Goal: Communication & Community: Share content

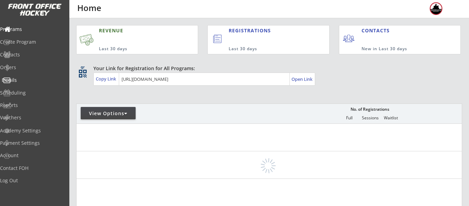
click at [27, 78] on div "Emails" at bounding box center [33, 80] width 62 height 5
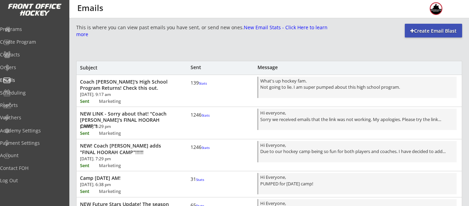
click at [438, 35] on div "Create Email Blast" at bounding box center [432, 31] width 57 height 14
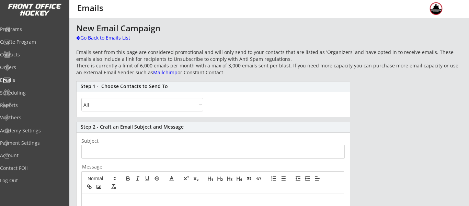
click at [152, 108] on select "All By Specific Programs Within Birth Year Range" at bounding box center [142, 104] width 122 height 14
select select ""By Specific Programs""
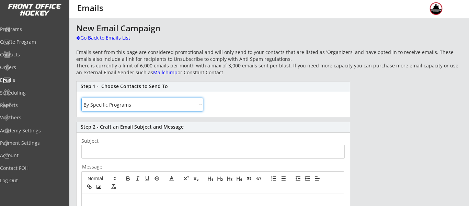
click at [81, 97] on select "All By Specific Programs Within Birth Year Range" at bounding box center [142, 104] width 122 height 14
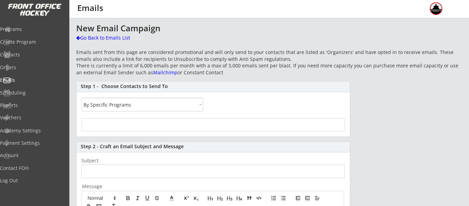
click at [157, 125] on div at bounding box center [213, 124] width 263 height 13
click at [142, 127] on div at bounding box center [213, 124] width 263 height 13
select select
click at [106, 120] on input "search" at bounding box center [213, 123] width 259 height 7
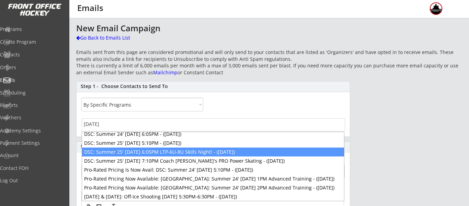
scroll to position [37, 0]
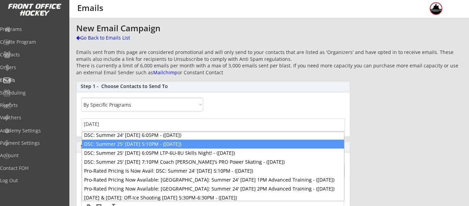
type input "tuesday"
select select "1348695171700984260__LOOKUP__1739973117139x563036268636405760"
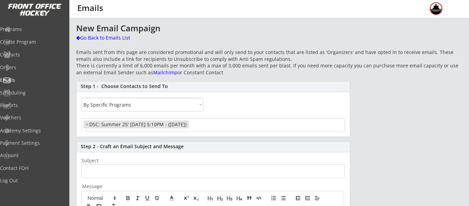
scroll to position [717, 0]
click at [231, 127] on ul "× DSC: Summer 25' Tuesday 5:10PM - (Jun 24, 2025)" at bounding box center [213, 123] width 262 height 9
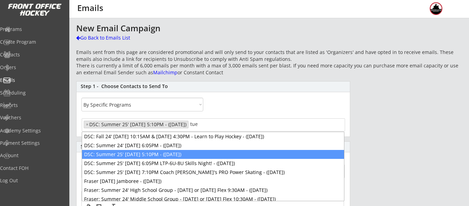
scroll to position [27, 0]
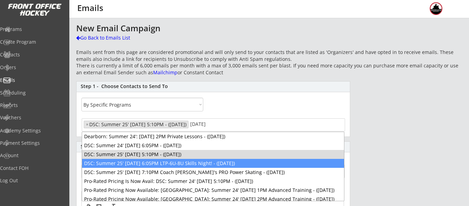
type input "tuesday"
select select "1348695171700984260__LOOKUP__1739973117139x563036268636405760"
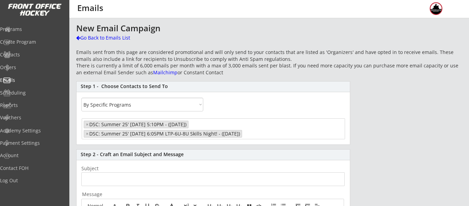
scroll to position [723, 0]
click at [296, 136] on input "search" at bounding box center [271, 133] width 54 height 7
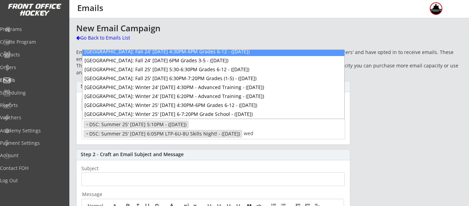
scroll to position [0, 0]
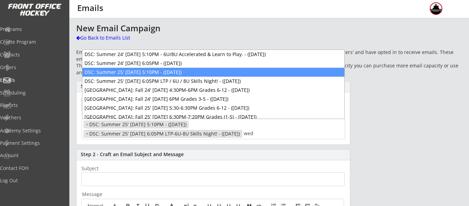
type input "wed"
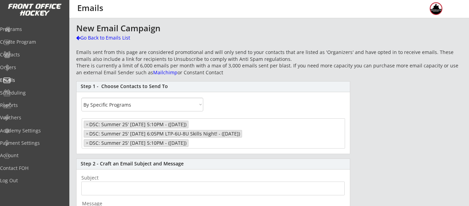
select select "1348695171700984260__LOOKUP__1739973117139x563036268636405760"
click at [225, 140] on input "search" at bounding box center [217, 142] width 54 height 7
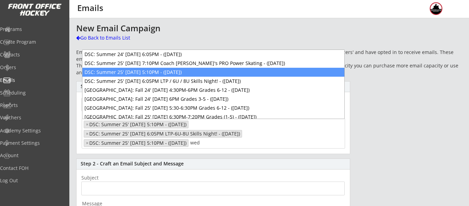
scroll to position [0, 0]
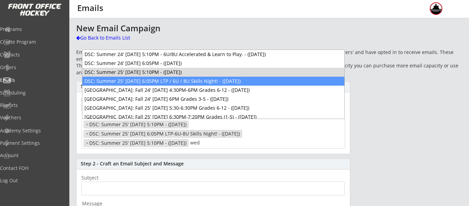
type input "wed"
select select "1348695171700984260__LOOKUP__1739973117139x563036268636405760"
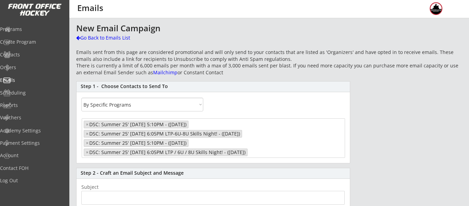
scroll to position [741, 0]
click at [152, 193] on input "input" at bounding box center [212, 197] width 263 height 14
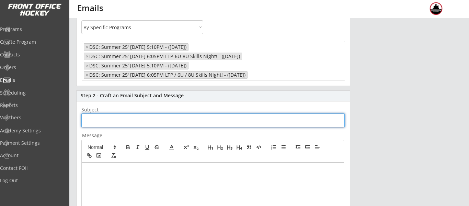
scroll to position [77, 0]
type input "Friendly Reminder: No Ice This Week"
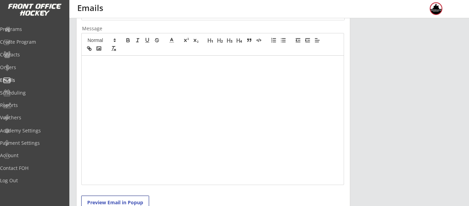
scroll to position [136, 0]
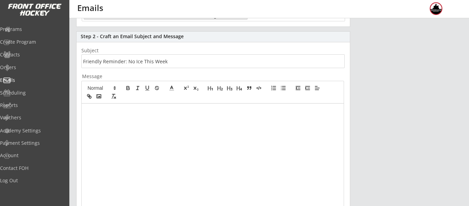
click at [146, 138] on div at bounding box center [213, 167] width 262 height 129
click at [142, 60] on input "input" at bounding box center [212, 61] width 263 height 14
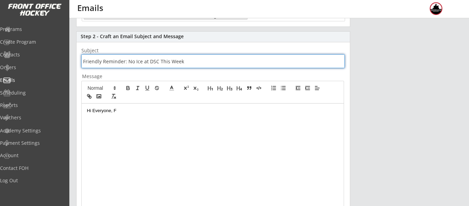
type input "Friendly Reminder: No Ice at DSC This Week"
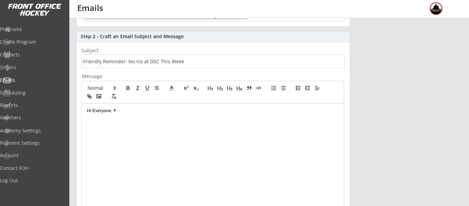
click at [133, 109] on p "Hi Everyone, F" at bounding box center [212, 110] width 251 height 6
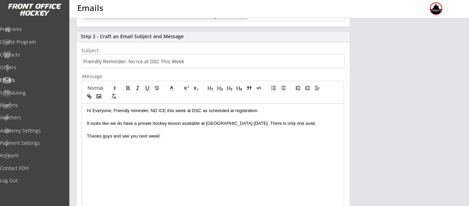
click at [245, 122] on p "It looks like we do have a private hockey lesson available at Troy this Thursda…" at bounding box center [212, 123] width 251 height 6
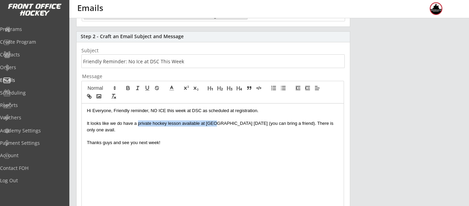
drag, startPoint x: 139, startPoint y: 122, endPoint x: 218, endPoint y: 124, distance: 78.6
click at [218, 124] on p "It looks like we do have a private hockey lesson available at Troy this Thursda…" at bounding box center [212, 126] width 251 height 13
click at [89, 98] on icon "button" at bounding box center [89, 96] width 6 height 6
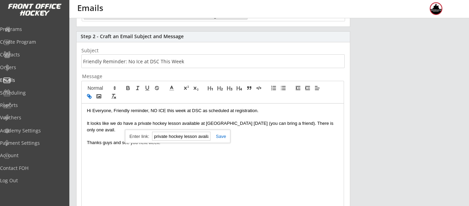
paste input "https://frontofficehockey.com/motor-city-hockey/1701365470699x13277155577744589…"
type input "https://frontofficehockey.com/motor-city-hockey/1701365470699x13277155577744589…"
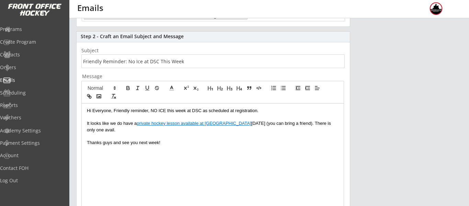
click at [163, 135] on p at bounding box center [212, 136] width 251 height 6
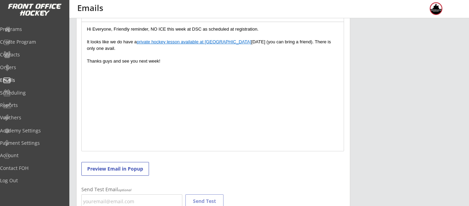
scroll to position [266, 0]
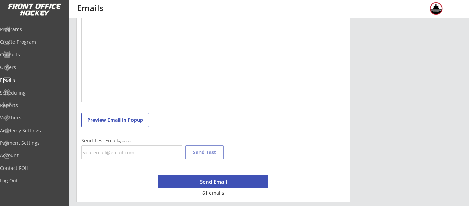
click at [210, 180] on button "Send Email" at bounding box center [213, 181] width 110 height 14
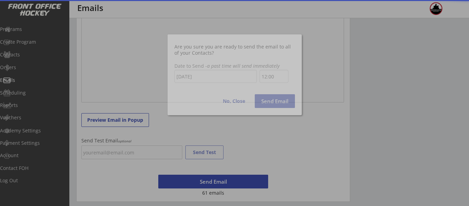
scroll to position [338, 0]
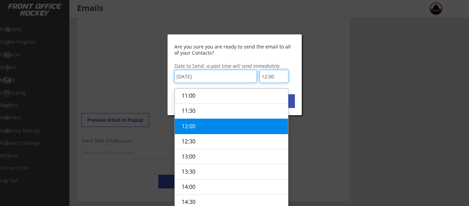
click at [267, 73] on input "12:00" at bounding box center [273, 76] width 29 height 13
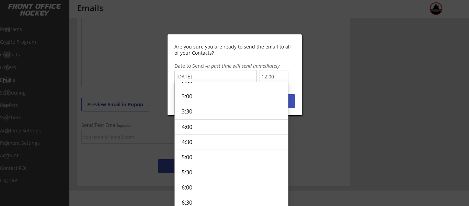
scroll to position [72, 0]
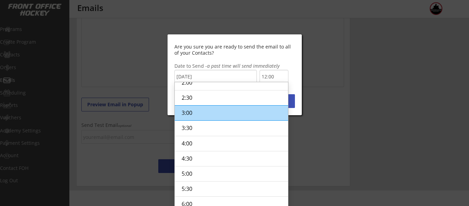
click at [241, 109] on li "3:00" at bounding box center [231, 112] width 113 height 15
type input "3:00"
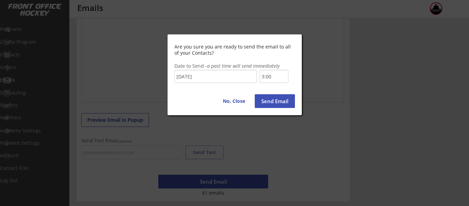
scroll to position [266, 0]
click at [289, 99] on button "Send Email" at bounding box center [275, 101] width 40 height 14
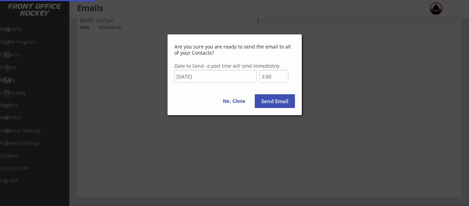
select select ""All""
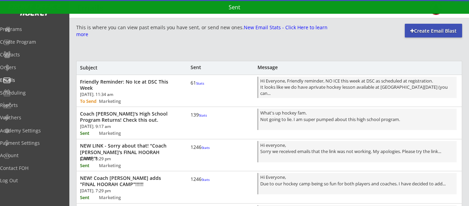
scroll to position [338, 0]
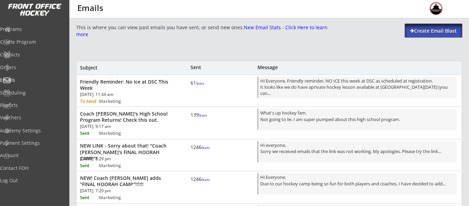
click at [444, 28] on div "Create Email Blast" at bounding box center [432, 30] width 57 height 7
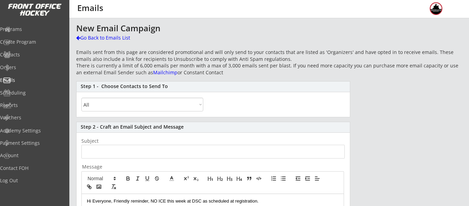
click at [181, 101] on select "All By Specific Programs Within Birth Year Range" at bounding box center [142, 104] width 122 height 14
click at [81, 97] on select "All By Specific Programs Within Birth Year Range" at bounding box center [142, 104] width 122 height 14
click at [161, 108] on select "All By Specific Programs Within Birth Year Range" at bounding box center [142, 104] width 122 height 14
select select ""By Specific Programs""
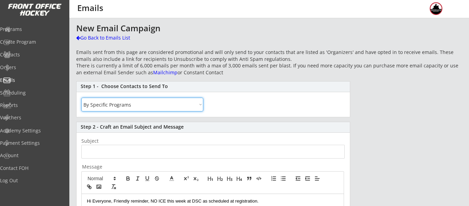
click at [81, 97] on select "All By Specific Programs Within Birth Year Range" at bounding box center [142, 104] width 122 height 14
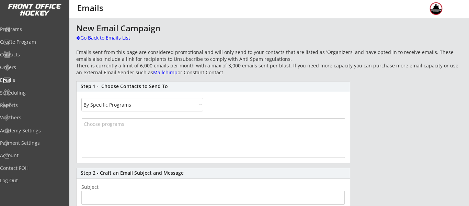
select select
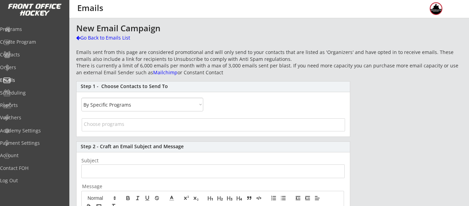
click at [152, 126] on input "search" at bounding box center [213, 123] width 259 height 7
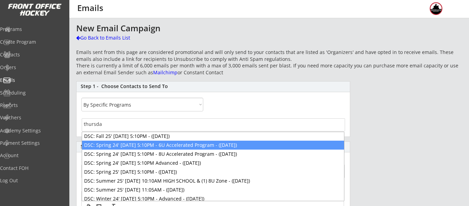
scroll to position [10, 0]
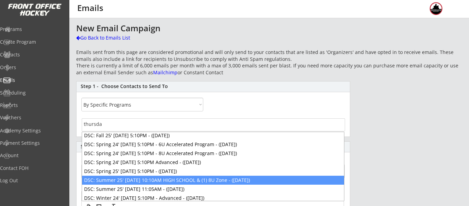
type input "thursda"
select select "1348695171700984260__LOOKUP__1739980371681x854071099552694300"
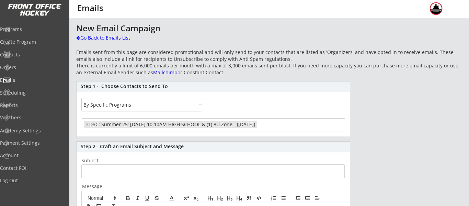
scroll to position [711, 0]
click at [289, 125] on input "search" at bounding box center [286, 123] width 54 height 7
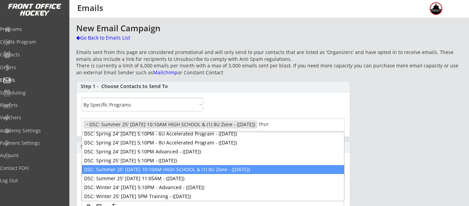
scroll to position [21, 0]
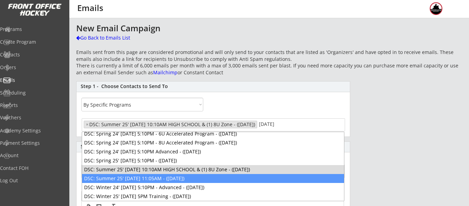
type input "thursday"
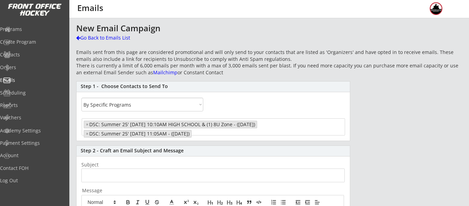
select select "1348695171700984260__LOOKUP__1739980371681x854071099552694300"
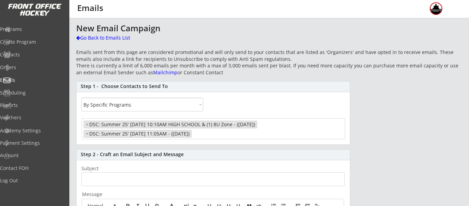
scroll to position [712, 0]
click at [176, 183] on input "input" at bounding box center [212, 179] width 263 height 14
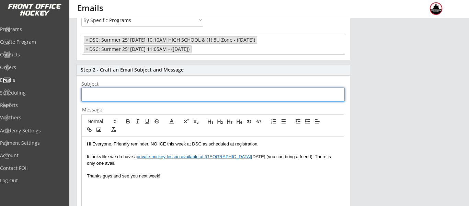
scroll to position [85, 0]
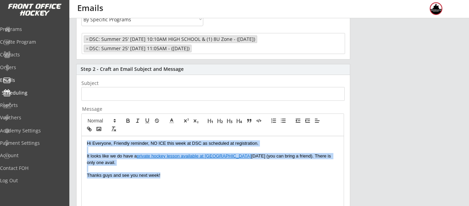
drag, startPoint x: 184, startPoint y: 179, endPoint x: 18, endPoint y: 91, distance: 187.6
click at [18, 91] on body "REVENUE Last 30 days REGISTRATIONS Last 30 days CONTACTS New in Last 30 days qr…" at bounding box center [234, 18] width 469 height 206
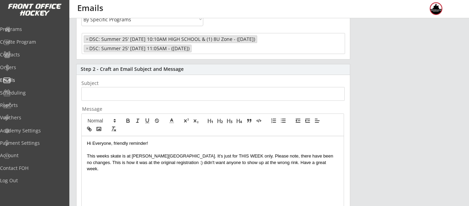
click at [105, 90] on input "input" at bounding box center [212, 94] width 263 height 14
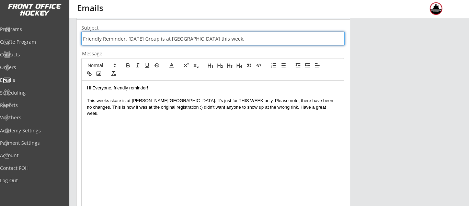
scroll to position [248, 0]
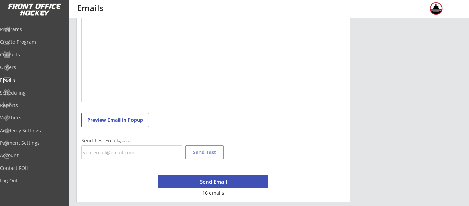
type input "Friendly Reminder. [DATE] Group is at [GEOGRAPHIC_DATA] this week."
click at [211, 181] on button "Send Email" at bounding box center [213, 181] width 110 height 14
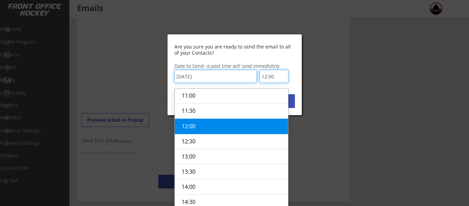
click at [273, 77] on input "12:00" at bounding box center [273, 76] width 29 height 13
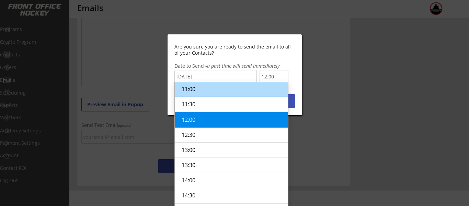
click at [235, 90] on li "11:00" at bounding box center [231, 88] width 113 height 15
type input "11:00"
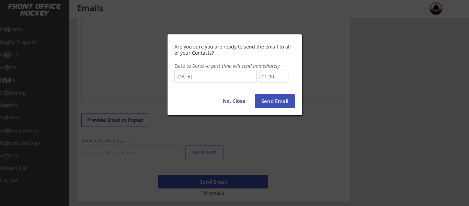
scroll to position [248, 0]
click at [269, 103] on button "Send Email" at bounding box center [275, 101] width 40 height 14
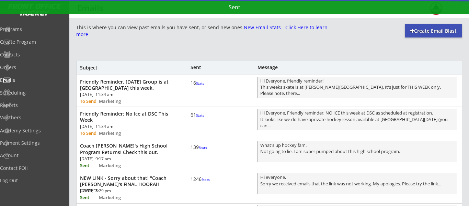
scroll to position [338, 0]
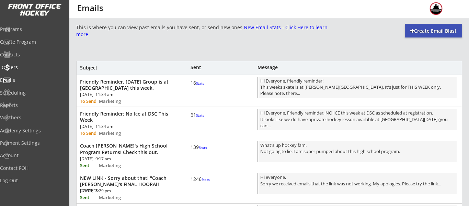
click at [28, 63] on div "Orders" at bounding box center [32, 68] width 65 height 12
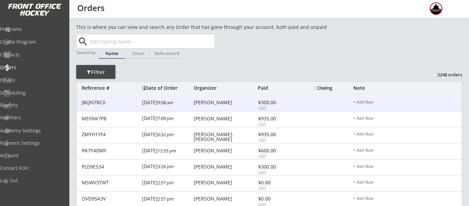
click at [214, 105] on div "Theresa Wasiloff" at bounding box center [224, 102] width 62 height 5
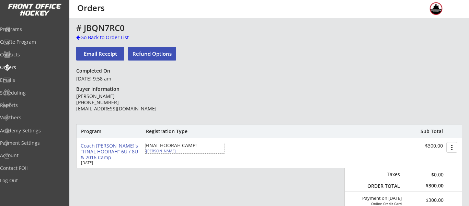
click at [156, 148] on div "FINAL HOORAH CAMP!" at bounding box center [184, 145] width 79 height 5
select select ""Adult M""
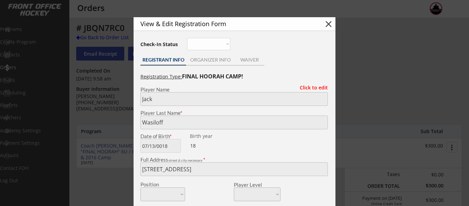
type input "2018"
type input "Birmingham House U8"
click at [330, 25] on button "close" at bounding box center [328, 24] width 10 height 10
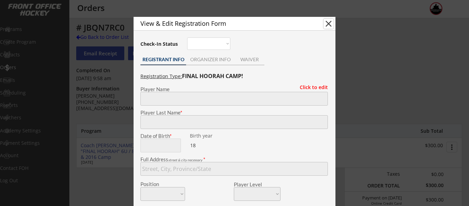
select select ""PLACEHOLDER_1427118222253""
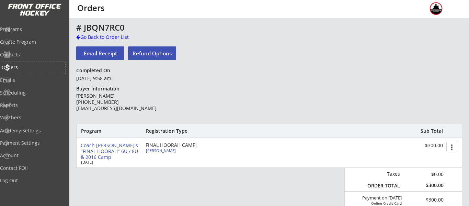
click at [34, 67] on div "Orders" at bounding box center [33, 67] width 62 height 5
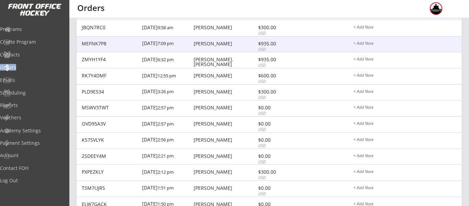
scroll to position [75, 0]
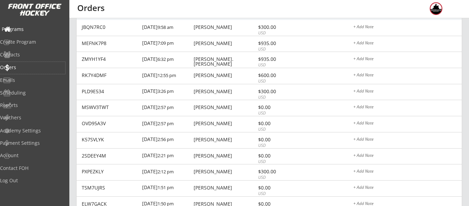
click at [37, 27] on div "Programs" at bounding box center [33, 29] width 62 height 5
click at [39, 30] on div "Programs" at bounding box center [33, 29] width 62 height 5
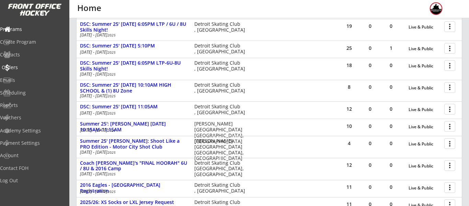
scroll to position [124, 0]
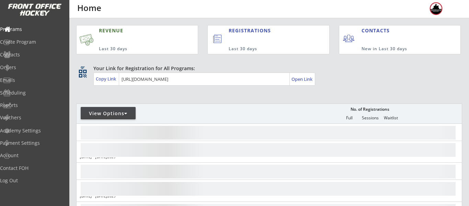
click at [118, 117] on div "View Options" at bounding box center [108, 113] width 55 height 12
select select ""Upcoming Programs""
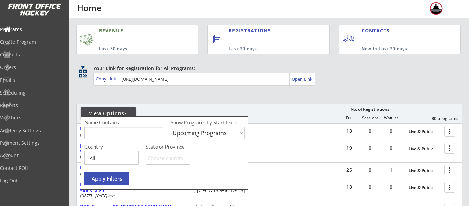
click at [129, 132] on input "input" at bounding box center [123, 133] width 79 height 12
type input "monday"
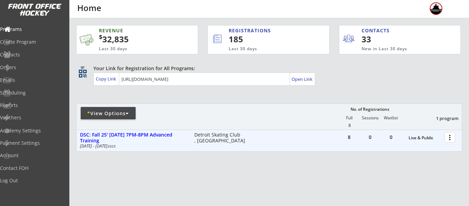
click at [447, 138] on div at bounding box center [451, 137] width 12 height 12
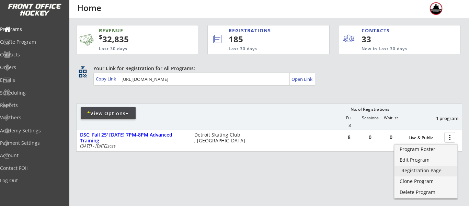
click at [428, 169] on div "Registration Page" at bounding box center [425, 170] width 49 height 5
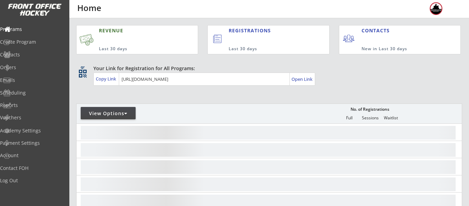
click at [106, 110] on div "View Options" at bounding box center [108, 113] width 55 height 7
select select ""Upcoming Programs""
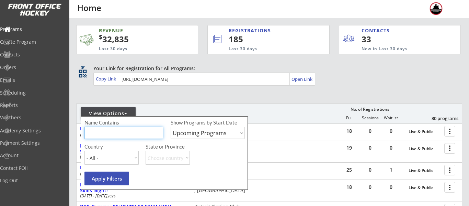
click at [115, 131] on input "input" at bounding box center [123, 133] width 79 height 12
type input "s"
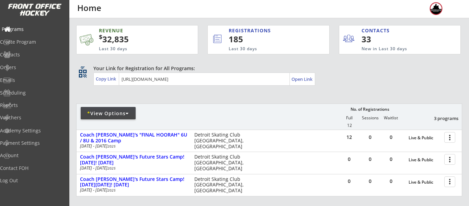
click at [33, 31] on div "Programs" at bounding box center [33, 29] width 62 height 5
click at [29, 70] on div "Orders" at bounding box center [32, 68] width 65 height 12
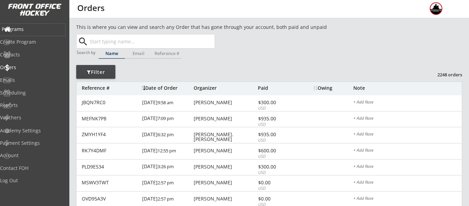
click at [35, 25] on div "Programs" at bounding box center [32, 30] width 65 height 12
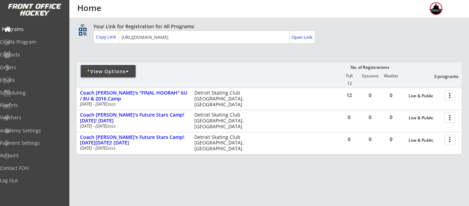
scroll to position [43, 0]
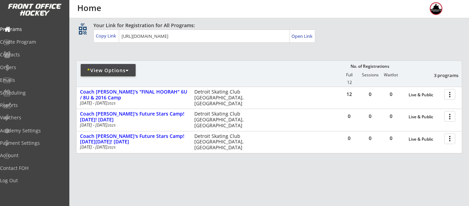
click at [99, 68] on div "* View Options" at bounding box center [108, 70] width 55 height 7
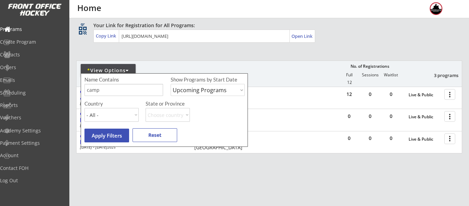
click at [122, 91] on input "input" at bounding box center [123, 90] width 79 height 12
type input "c"
type input "usa"
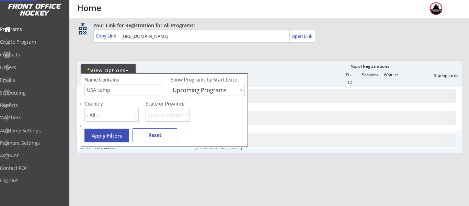
scroll to position [3, 0]
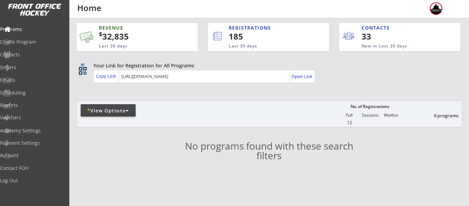
click at [117, 114] on div "* View Options" at bounding box center [108, 110] width 55 height 7
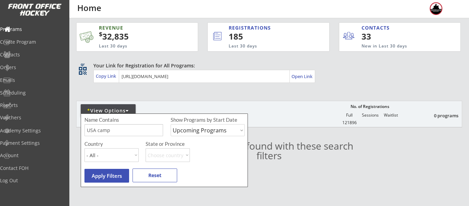
click at [124, 127] on input "input" at bounding box center [123, 130] width 79 height 12
type input "U"
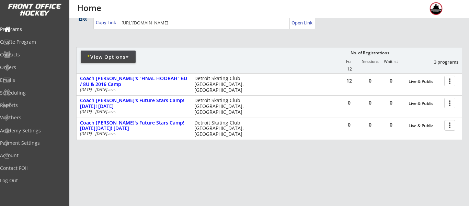
scroll to position [69, 0]
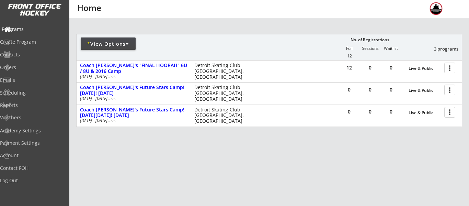
click at [27, 31] on div "Programs" at bounding box center [33, 29] width 62 height 5
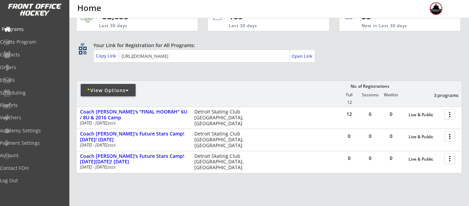
click at [27, 31] on div "Programs" at bounding box center [33, 29] width 62 height 5
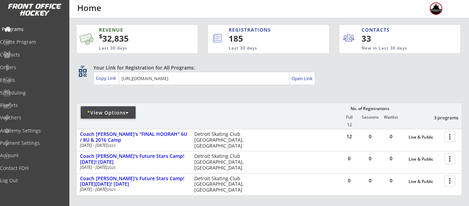
scroll to position [0, 0]
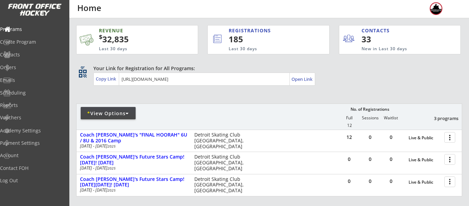
click at [117, 116] on div "* View Options" at bounding box center [108, 113] width 55 height 7
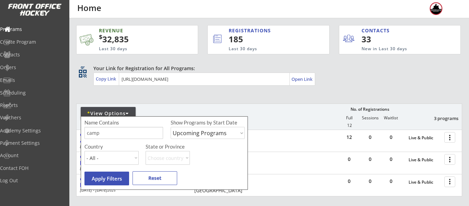
click at [122, 134] on input "input" at bounding box center [123, 133] width 79 height 12
type input "c"
type input "usa"
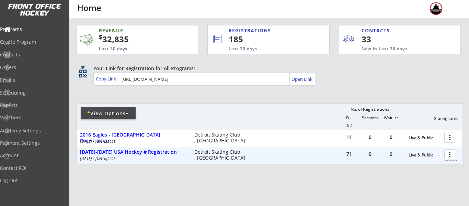
click at [448, 157] on div at bounding box center [451, 154] width 12 height 12
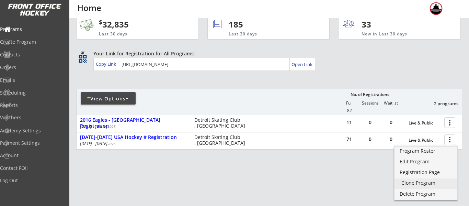
scroll to position [15, 0]
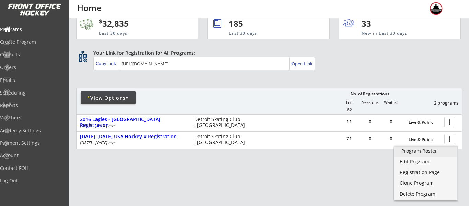
click at [421, 151] on div "Program Roster" at bounding box center [425, 150] width 49 height 5
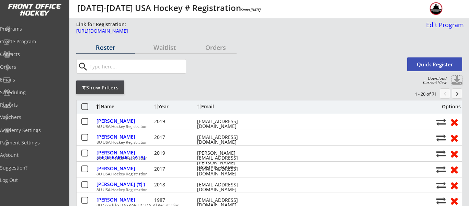
click at [454, 81] on button at bounding box center [456, 80] width 10 height 10
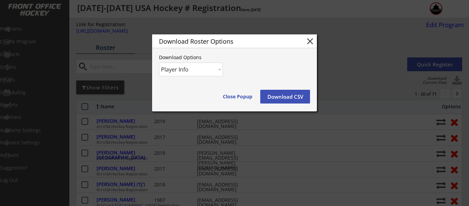
click at [204, 68] on select "Player Info Player and Order Info" at bounding box center [191, 69] width 64 height 14
select select ""Player and Order Info""
click at [159, 62] on select "Player Info Player and Order Info" at bounding box center [191, 69] width 64 height 14
click at [286, 96] on button "Download CSV" at bounding box center [285, 97] width 50 height 14
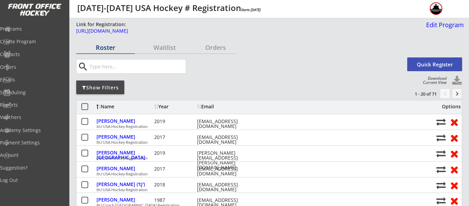
click at [454, 95] on button "keyboard_arrow_right" at bounding box center [456, 93] width 10 height 10
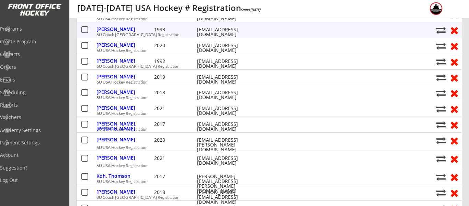
scroll to position [109, 0]
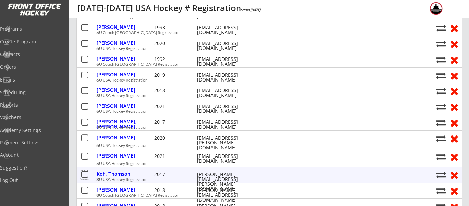
click at [86, 173] on button at bounding box center [84, 174] width 9 height 9
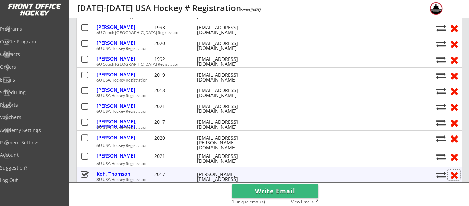
click at [452, 176] on button at bounding box center [453, 174] width 13 height 11
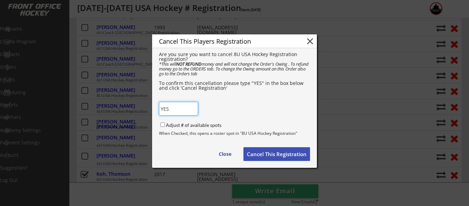
type input "YES"
click at [164, 124] on input "Adjust # of available spots" at bounding box center [162, 124] width 4 height 4
checkbox input "true"
click at [257, 151] on button "Cancel This Registration" at bounding box center [276, 154] width 67 height 14
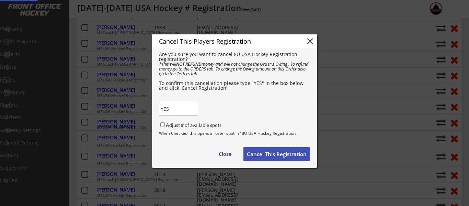
checkbox input "false"
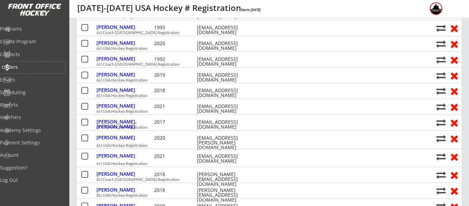
click at [25, 67] on div "Orders" at bounding box center [33, 66] width 62 height 5
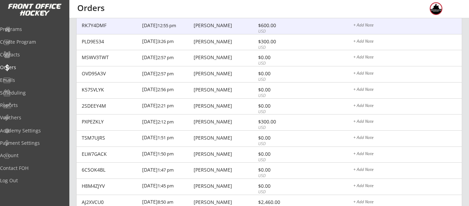
scroll to position [121, 0]
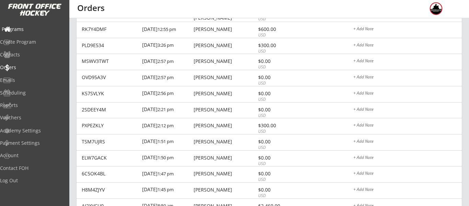
click at [38, 31] on div "Programs" at bounding box center [33, 29] width 62 height 5
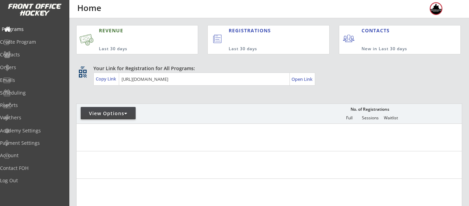
click at [117, 114] on div "View Options" at bounding box center [108, 113] width 55 height 7
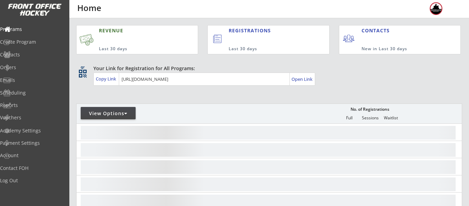
select select ""Upcoming Programs""
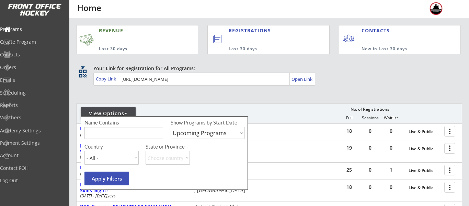
click at [121, 131] on input "input" at bounding box center [123, 133] width 79 height 12
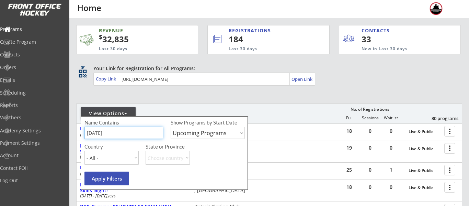
type input "[DATE]"
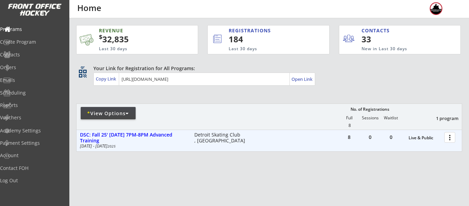
click at [450, 137] on div at bounding box center [451, 137] width 12 height 12
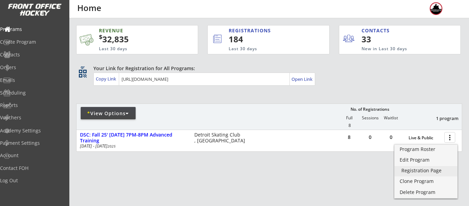
click at [417, 171] on div "Registration Page" at bounding box center [425, 170] width 49 height 5
click at [34, 29] on div "Programs" at bounding box center [33, 29] width 62 height 5
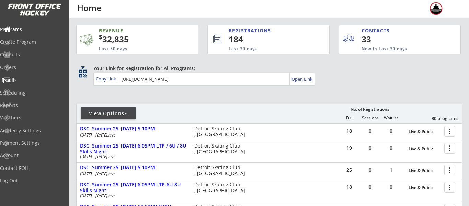
click at [23, 79] on div "Emails" at bounding box center [33, 80] width 62 height 5
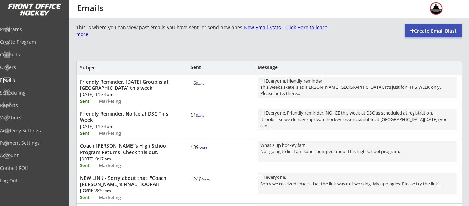
click at [424, 33] on div "Create Email Blast" at bounding box center [432, 30] width 57 height 7
select select ""All""
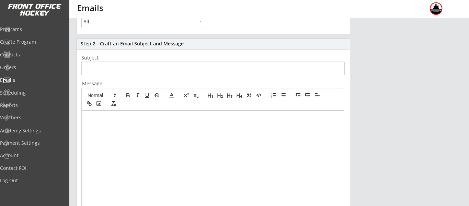
scroll to position [91, 0]
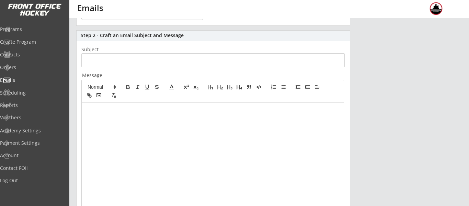
click at [164, 142] on div at bounding box center [213, 166] width 262 height 129
